Goal: Information Seeking & Learning: Find specific page/section

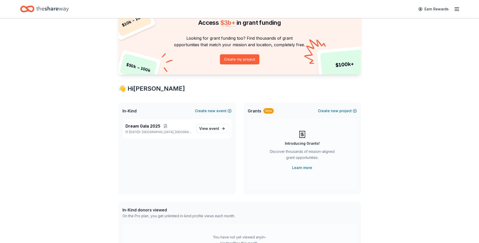
scroll to position [50, 0]
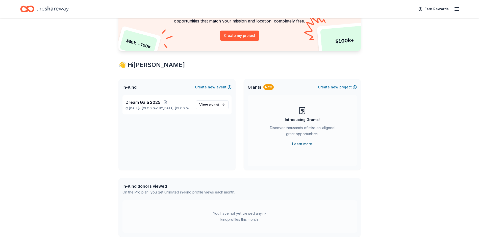
click at [308, 144] on link "Learn more" at bounding box center [302, 144] width 20 height 6
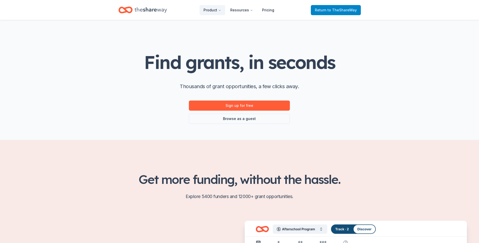
click at [319, 7] on link "Return to TheShareWay" at bounding box center [336, 10] width 50 height 10
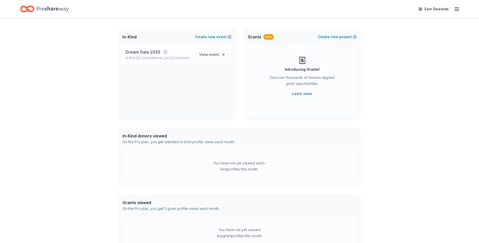
scroll to position [101, 0]
click at [175, 57] on p "[DATE] • [GEOGRAPHIC_DATA], [GEOGRAPHIC_DATA]" at bounding box center [158, 58] width 66 height 4
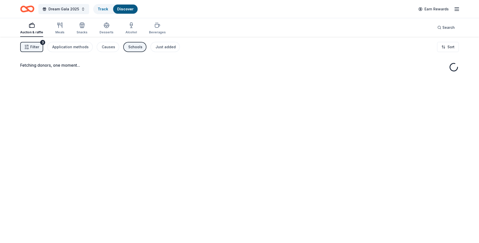
click at [218, 56] on div "Fetching donors, one moment..." at bounding box center [239, 158] width 479 height 243
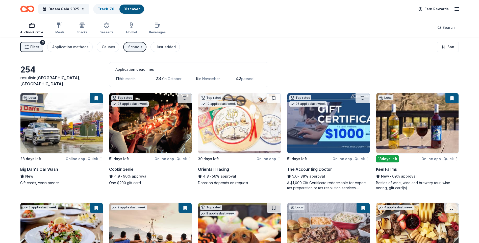
click at [29, 34] on button "Auction & raffle" at bounding box center [31, 28] width 23 height 17
click at [443, 30] on span "Search" at bounding box center [448, 27] width 12 height 6
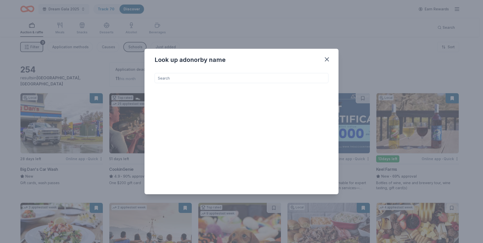
click at [184, 74] on input at bounding box center [241, 78] width 174 height 10
click at [182, 77] on input at bounding box center [241, 78] width 174 height 10
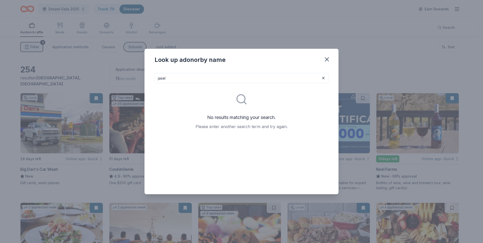
type input "jasel"
